Goal: Information Seeking & Learning: Learn about a topic

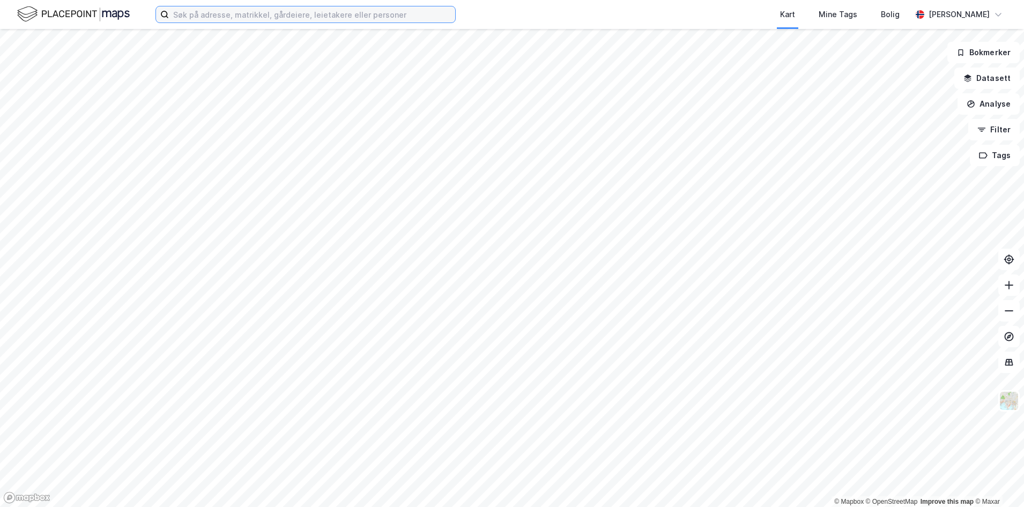
click at [258, 17] on input at bounding box center [312, 14] width 286 height 16
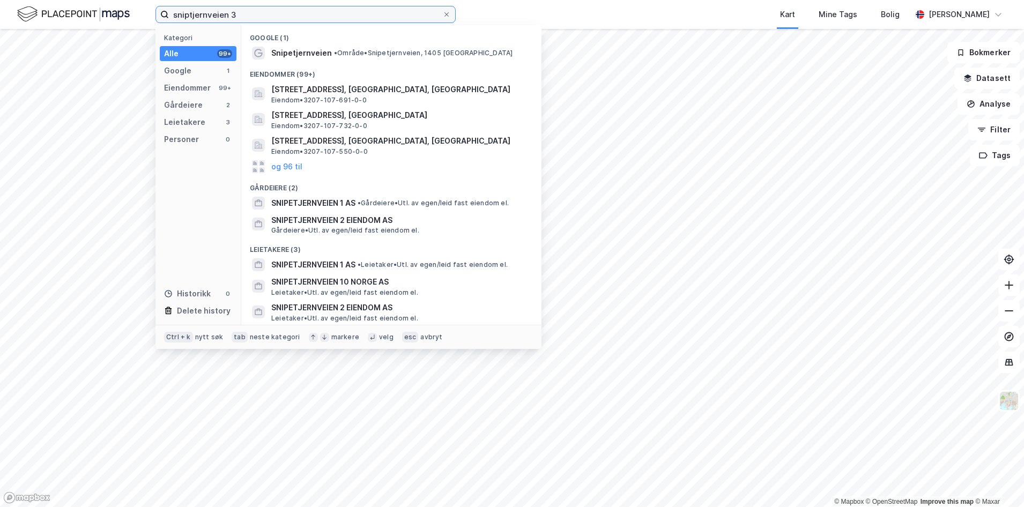
type input "sniptjernveien 3"
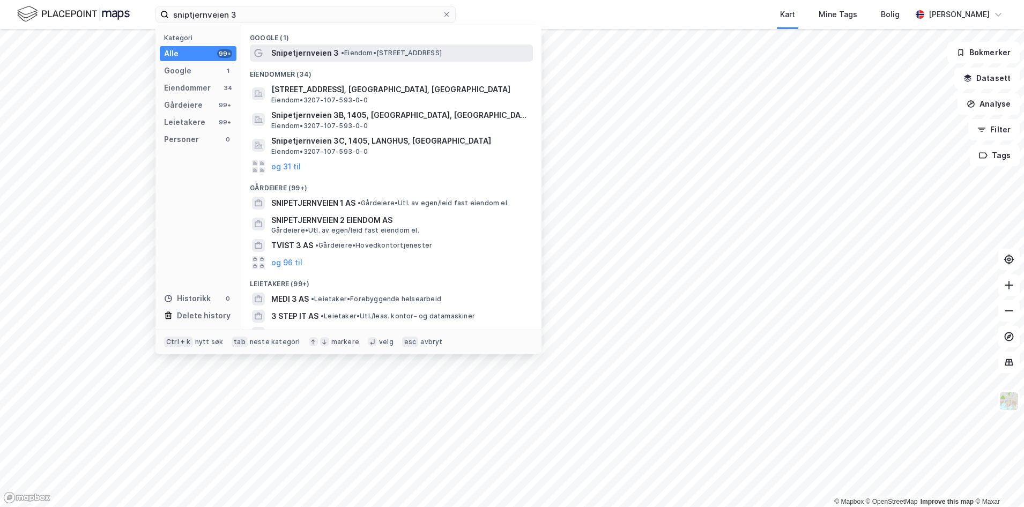
click at [302, 59] on span "Snipetjernveien 3" at bounding box center [305, 53] width 68 height 13
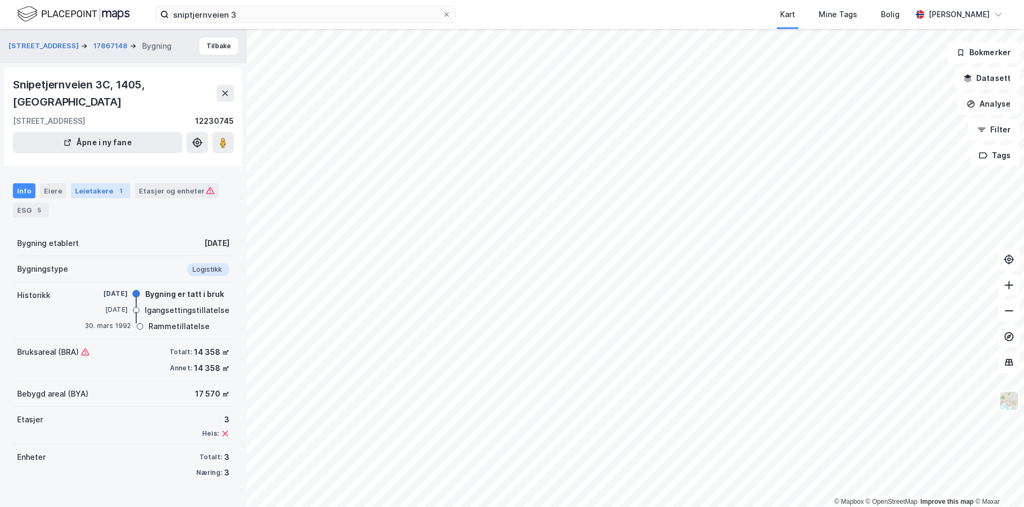
click at [94, 183] on div "Leietakere 1" at bounding box center [100, 190] width 59 height 15
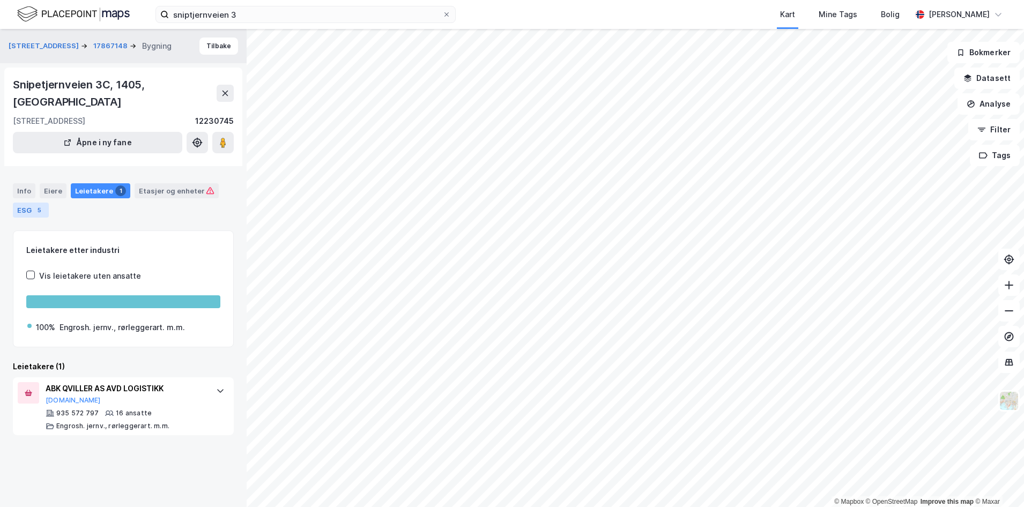
click at [31, 203] on div "ESG 5" at bounding box center [31, 210] width 36 height 15
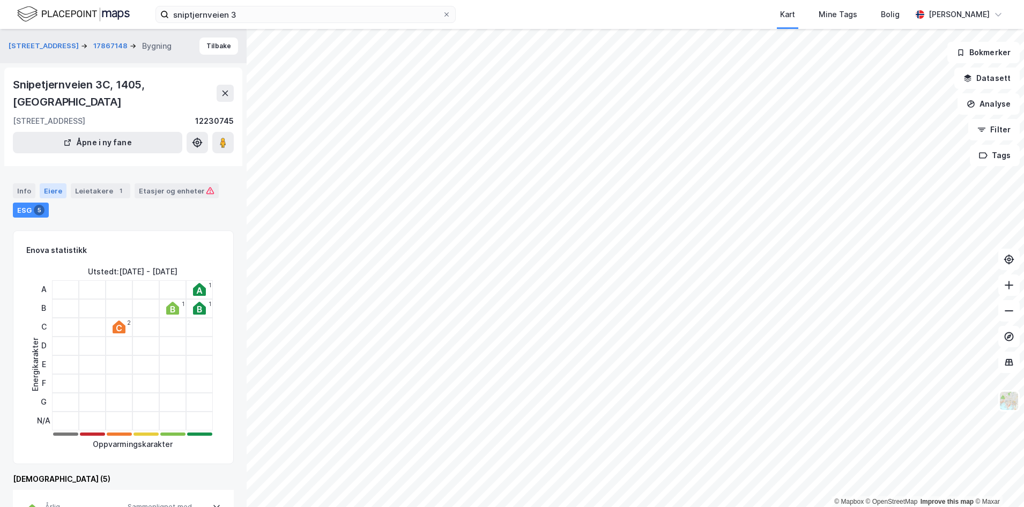
click at [58, 183] on div "Eiere" at bounding box center [53, 190] width 27 height 15
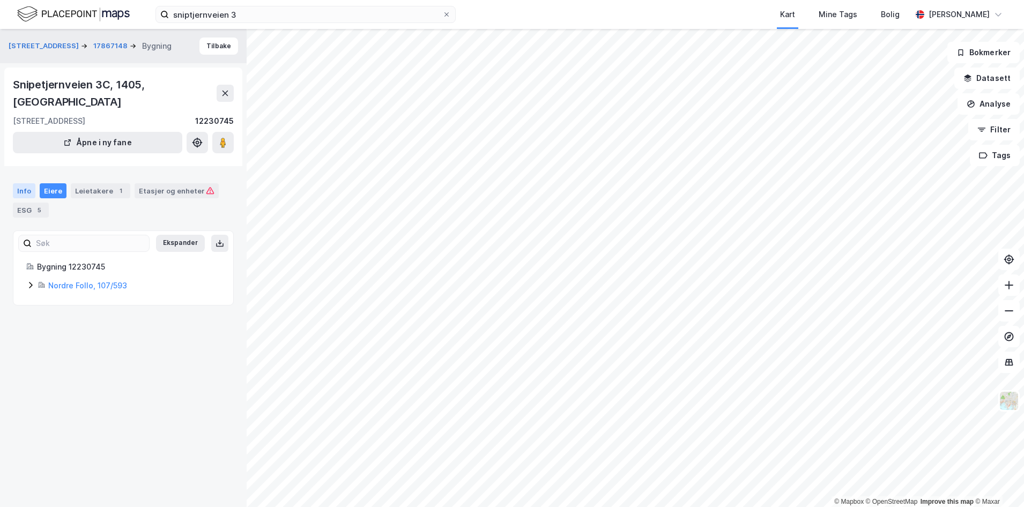
click at [26, 183] on div "Info" at bounding box center [24, 190] width 23 height 15
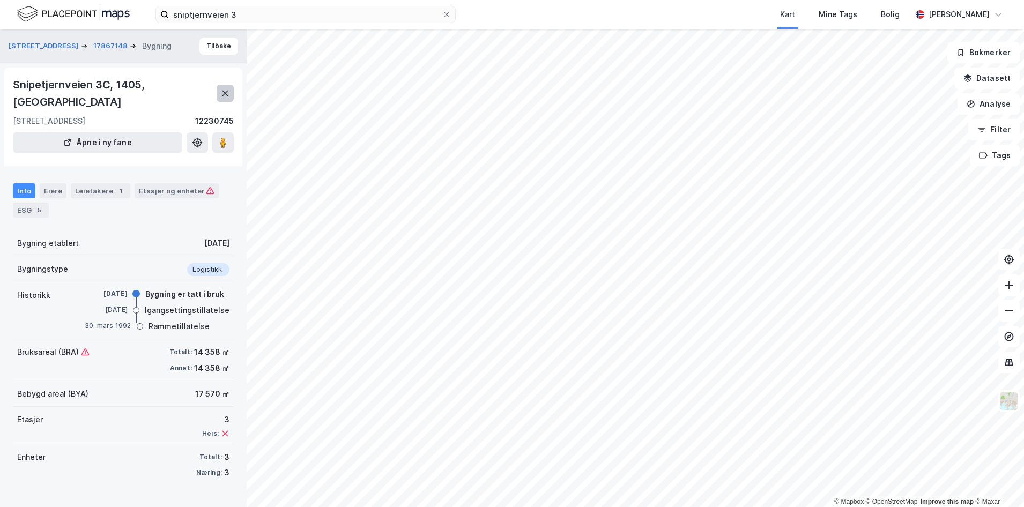
click at [218, 87] on button at bounding box center [225, 93] width 17 height 17
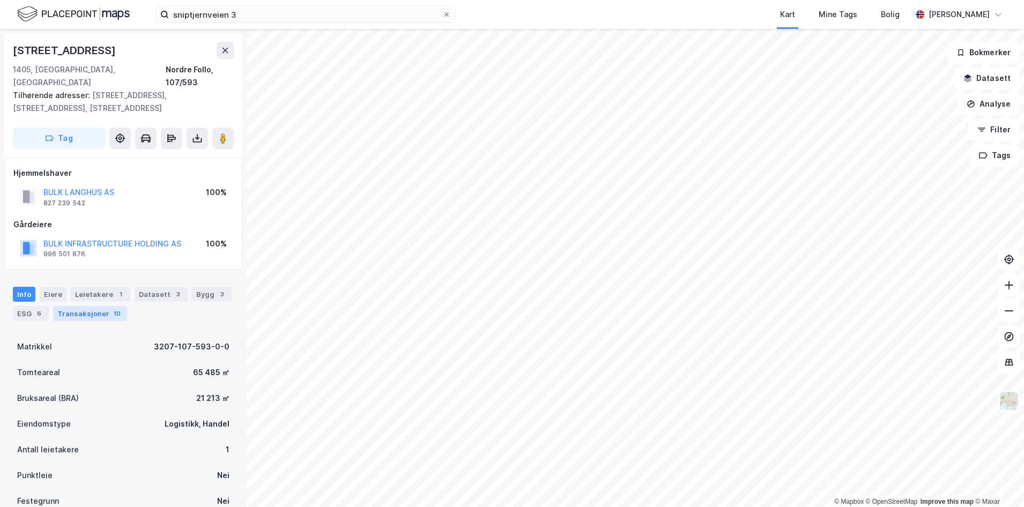
click at [93, 306] on div "Transaksjoner 10" at bounding box center [90, 313] width 74 height 15
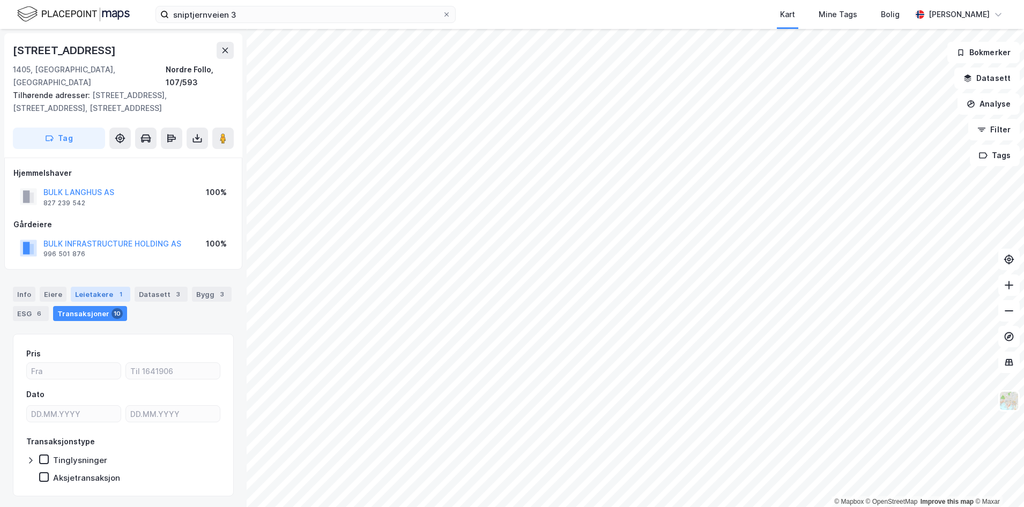
click at [93, 287] on div "Leietakere 1" at bounding box center [100, 294] width 59 height 15
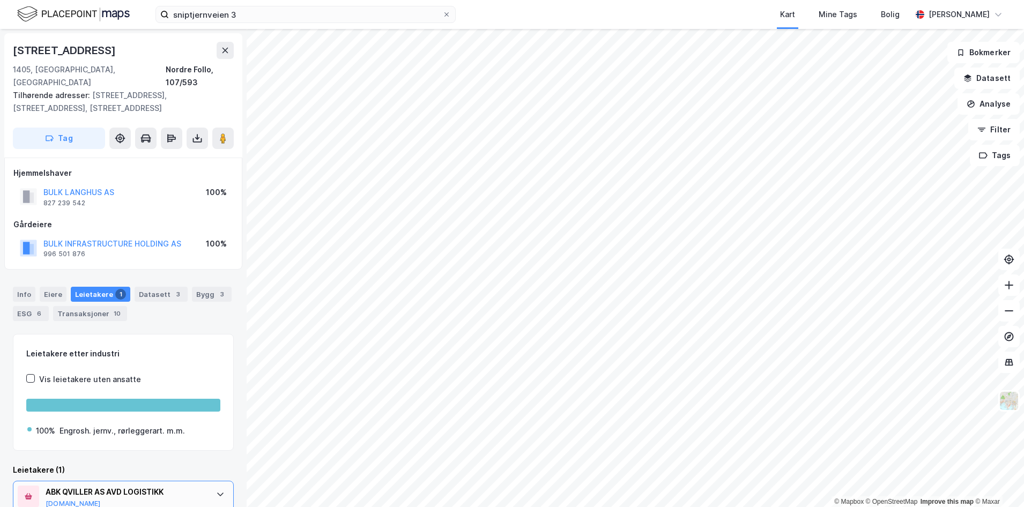
click at [216, 489] on div at bounding box center [220, 494] width 17 height 17
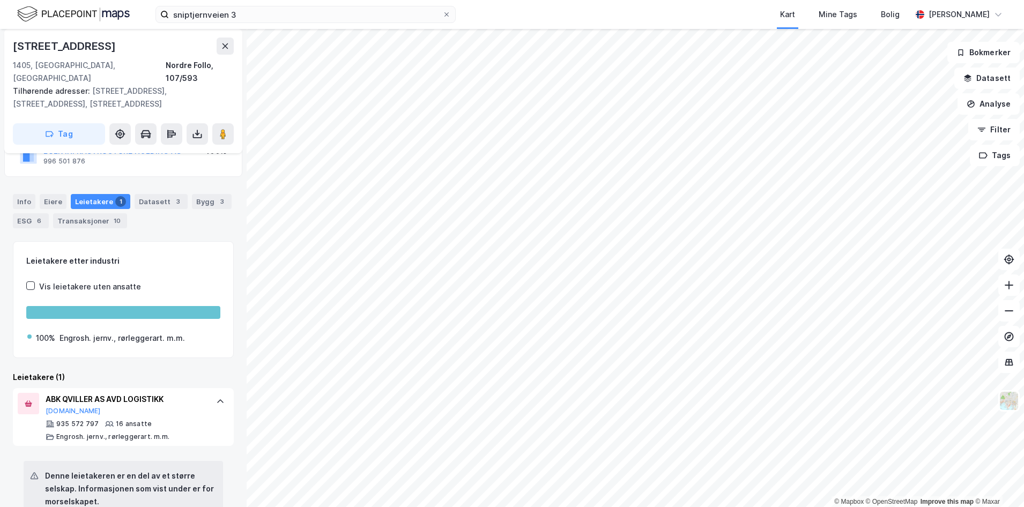
scroll to position [107, 0]
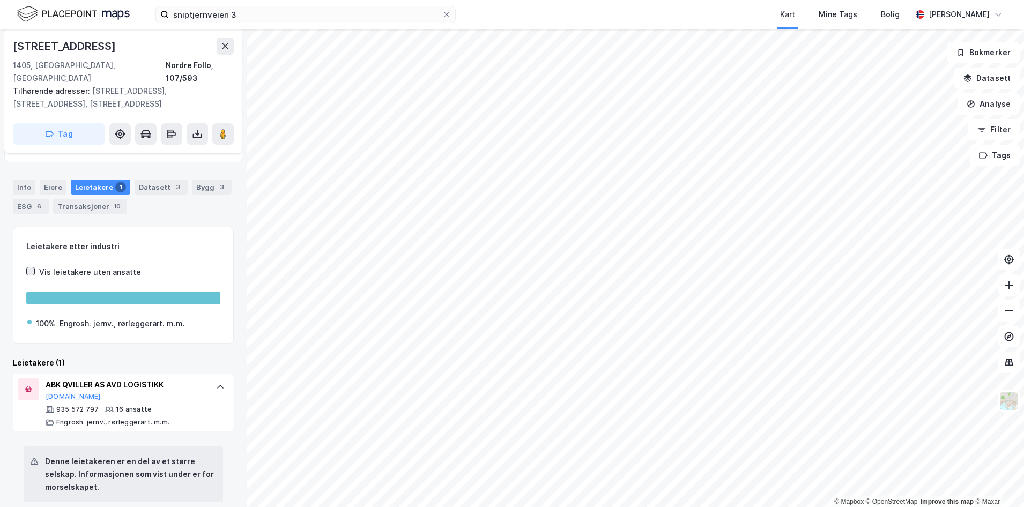
click at [28, 267] on icon at bounding box center [31, 271] width 8 height 8
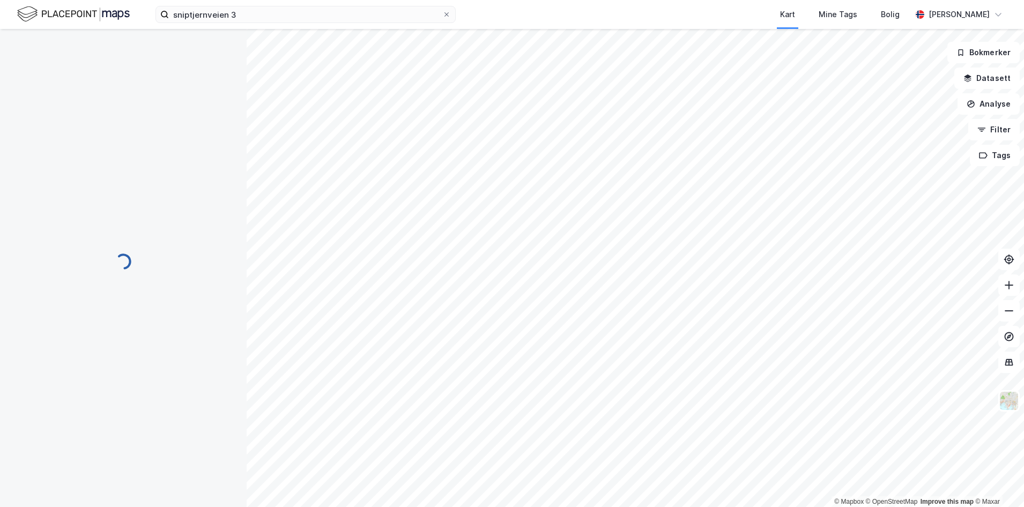
scroll to position [0, 0]
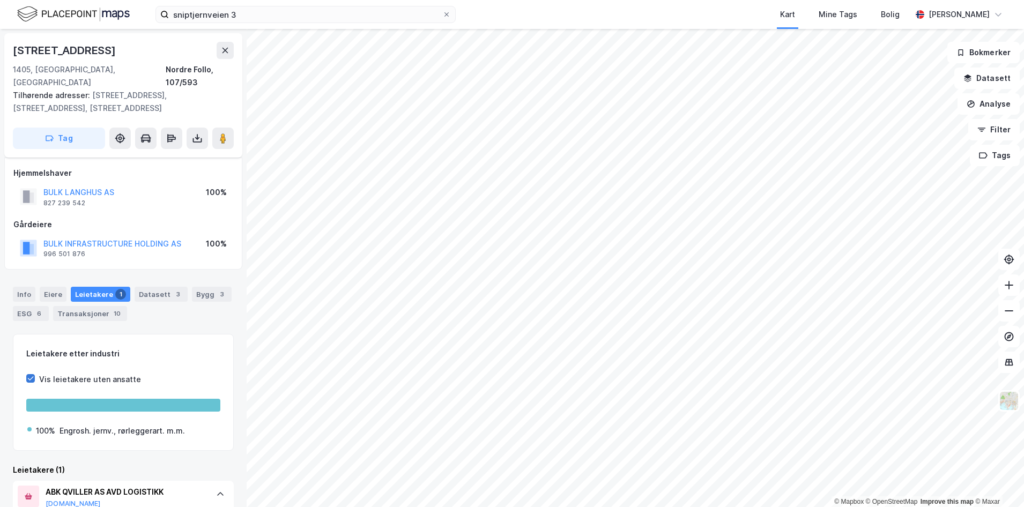
click at [34, 375] on icon at bounding box center [31, 379] width 8 height 8
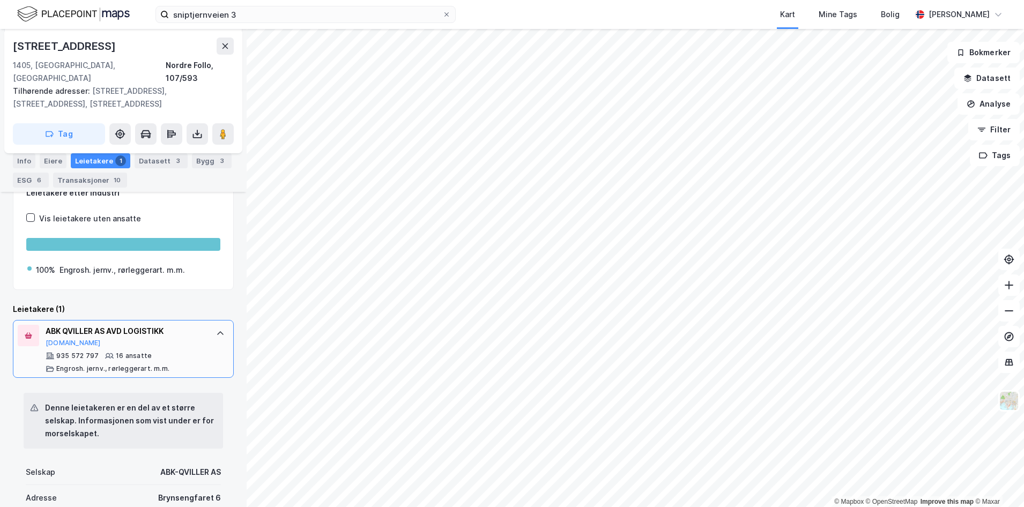
click at [139, 364] on div "Engrosh. jernv., rørleggerart. m.m." at bounding box center [112, 368] width 113 height 9
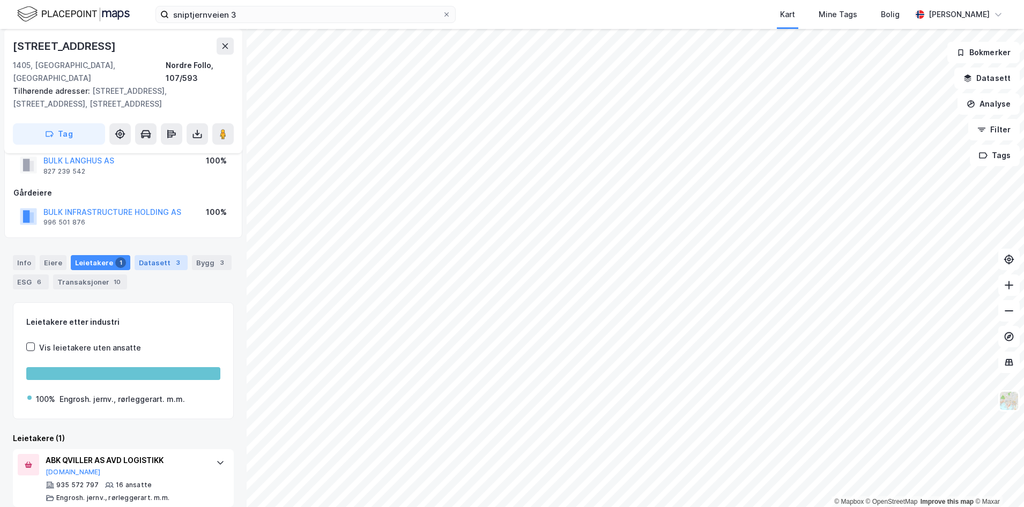
click at [162, 255] on div "Datasett 3" at bounding box center [161, 262] width 53 height 15
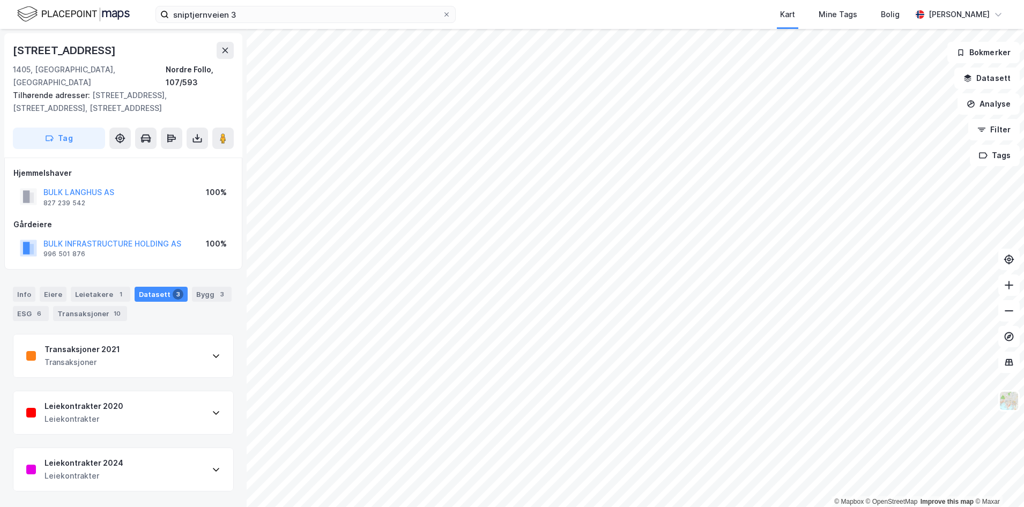
click at [207, 290] on div "Info [PERSON_NAME] 1 Datasett 3 Bygg 3 ESG 6 Transaksjoner 10" at bounding box center [123, 304] width 221 height 34
drag, startPoint x: 178, startPoint y: 468, endPoint x: 180, endPoint y: 452, distance: 16.7
click at [178, 466] on div "Leiekontrakter 2024 Leiekontrakter" at bounding box center [123, 469] width 220 height 43
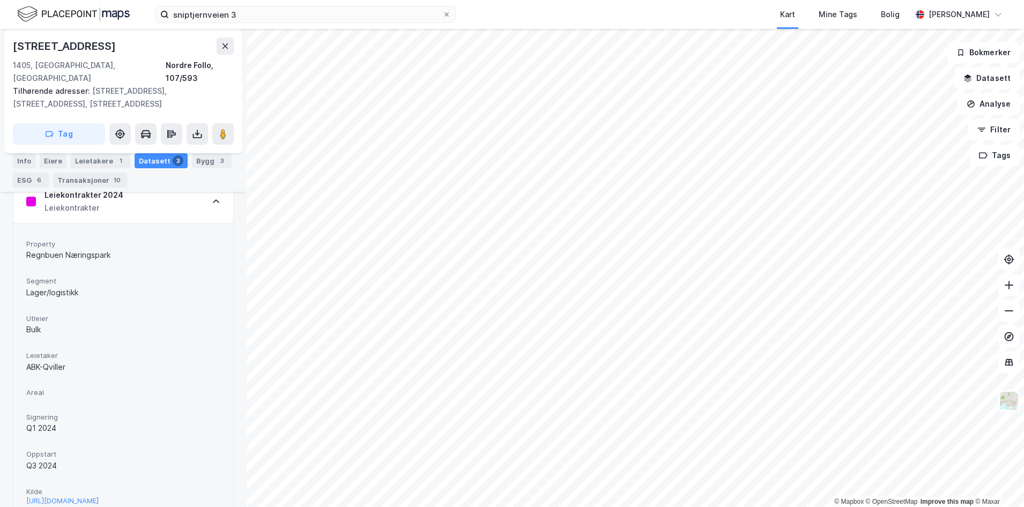
scroll to position [293, 0]
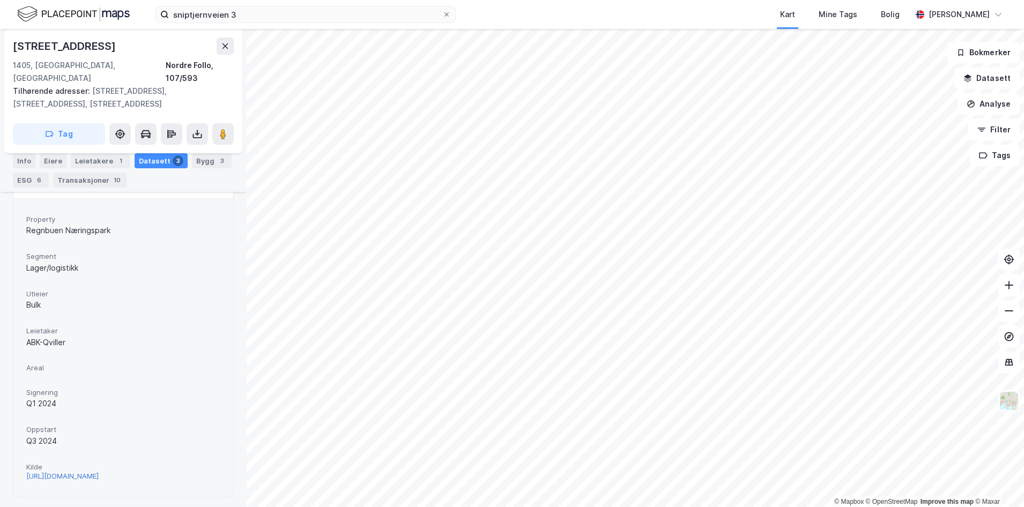
click at [64, 472] on div "[URL][DOMAIN_NAME]" at bounding box center [62, 476] width 72 height 9
